Goal: Task Accomplishment & Management: Use online tool/utility

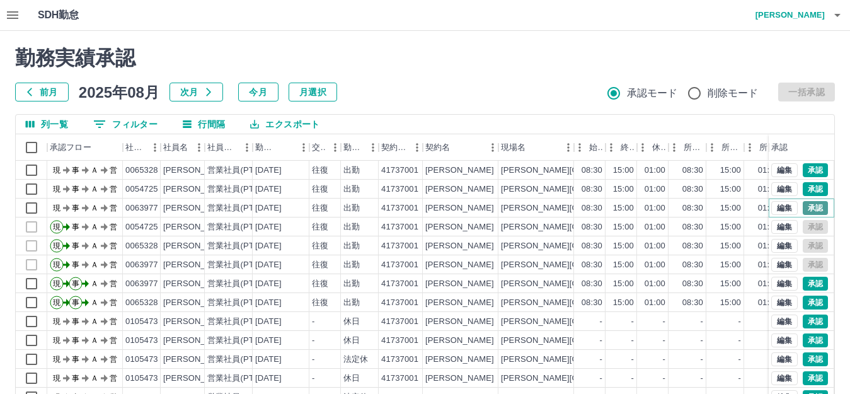
click at [815, 207] on button "承認" at bounding box center [815, 208] width 25 height 14
click at [815, 191] on button "承認" at bounding box center [815, 189] width 25 height 14
click at [808, 169] on button "承認" at bounding box center [815, 170] width 25 height 14
